Goal: Information Seeking & Learning: Check status

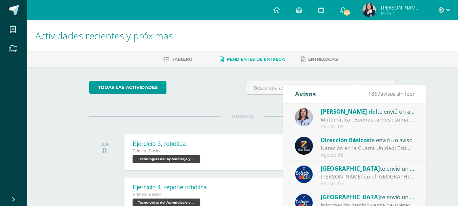
scroll to position [65, 0]
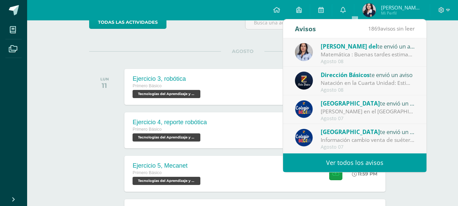
click at [352, 82] on div "Natación en la Cuarta Unidad: Estimados padres y madres de familia: Reciban un …" at bounding box center [368, 83] width 94 height 8
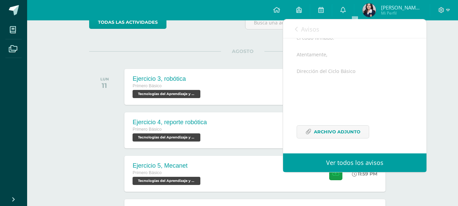
scroll to position [140, 0]
click at [329, 130] on span "Archivo Adjunto" at bounding box center [337, 132] width 46 height 13
click at [346, 9] on icon at bounding box center [343, 10] width 5 height 6
click at [359, 162] on link "Ver todos los avisos" at bounding box center [354, 162] width 143 height 19
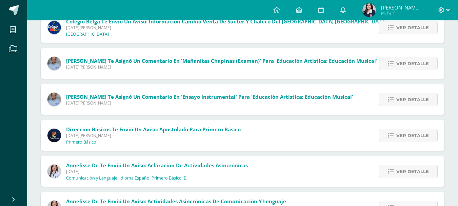
scroll to position [204, 0]
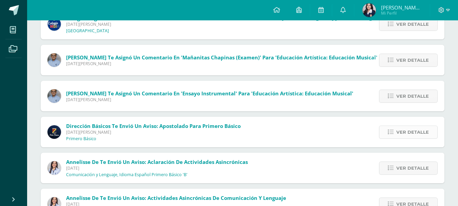
click at [395, 132] on link "Ver detalle" at bounding box center [408, 132] width 59 height 13
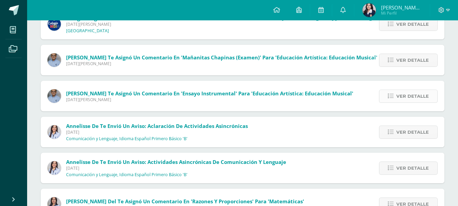
click at [399, 92] on span "Ver detalle" at bounding box center [413, 96] width 33 height 13
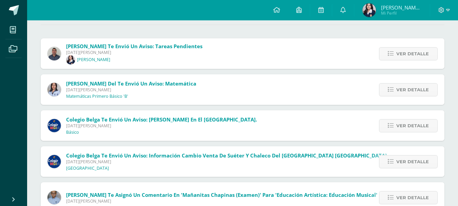
scroll to position [57, 0]
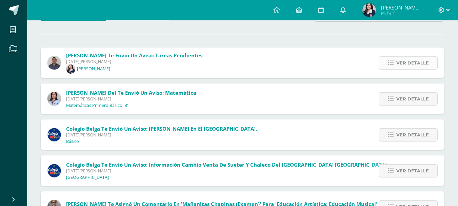
click at [424, 60] on span "Ver detalle" at bounding box center [413, 63] width 33 height 13
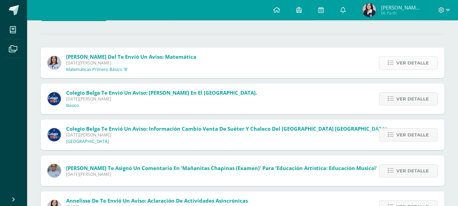
click at [417, 65] on span "Ver detalle" at bounding box center [413, 63] width 33 height 13
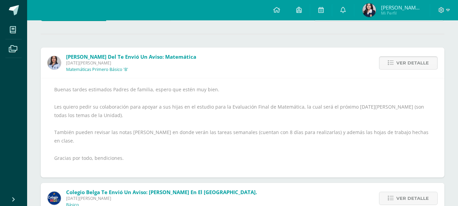
click at [425, 65] on span "Ver detalle" at bounding box center [413, 63] width 33 height 13
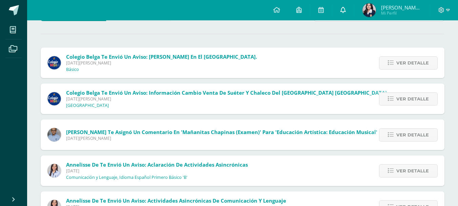
click at [346, 8] on icon at bounding box center [343, 10] width 5 height 6
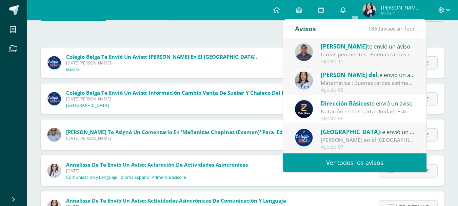
click at [361, 160] on link "Ver todos los avisos" at bounding box center [354, 162] width 143 height 19
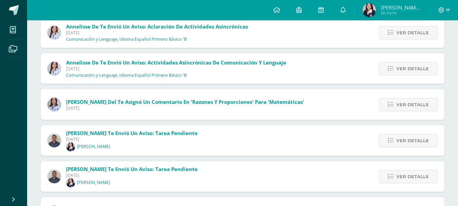
scroll to position [271, 0]
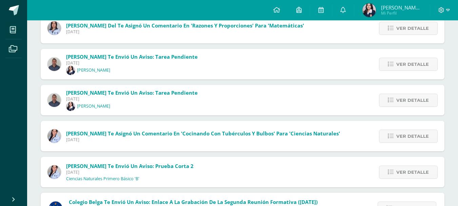
click at [158, 56] on span "José Siana te envió un aviso: tarea pendiente" at bounding box center [132, 56] width 132 height 7
click at [346, 8] on icon at bounding box center [343, 10] width 5 height 6
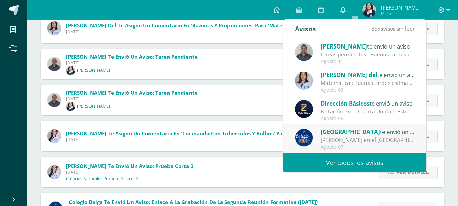
click at [330, 52] on div "tareas pendientes : Buenas tardes estimado padre de familia, reciba un cordial …" at bounding box center [368, 55] width 94 height 8
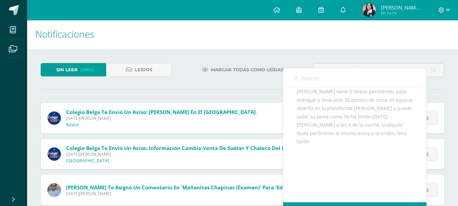
scroll to position [0, 0]
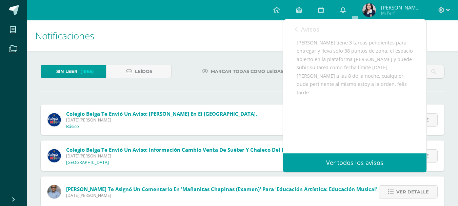
click at [421, 31] on div "Avisos 1865 avisos sin leer Avisos" at bounding box center [354, 28] width 143 height 19
click at [297, 29] on icon at bounding box center [296, 28] width 3 height 5
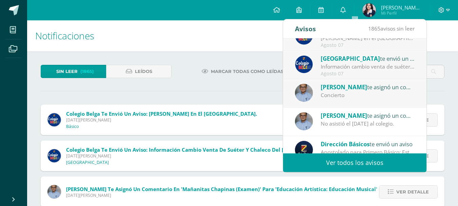
scroll to position [113, 0]
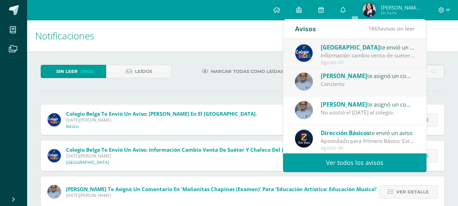
click at [342, 138] on div "Apostolado para Primero Básico: Estimados padres y madres de familia: Les salud…" at bounding box center [368, 141] width 94 height 8
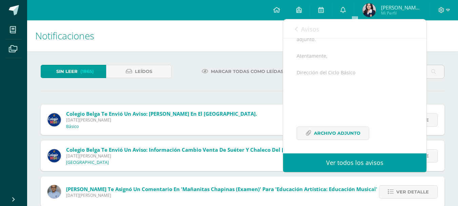
scroll to position [140, 0]
click at [332, 134] on span "Archivo Adjunto" at bounding box center [337, 132] width 46 height 13
